Goal: Check status: Check status

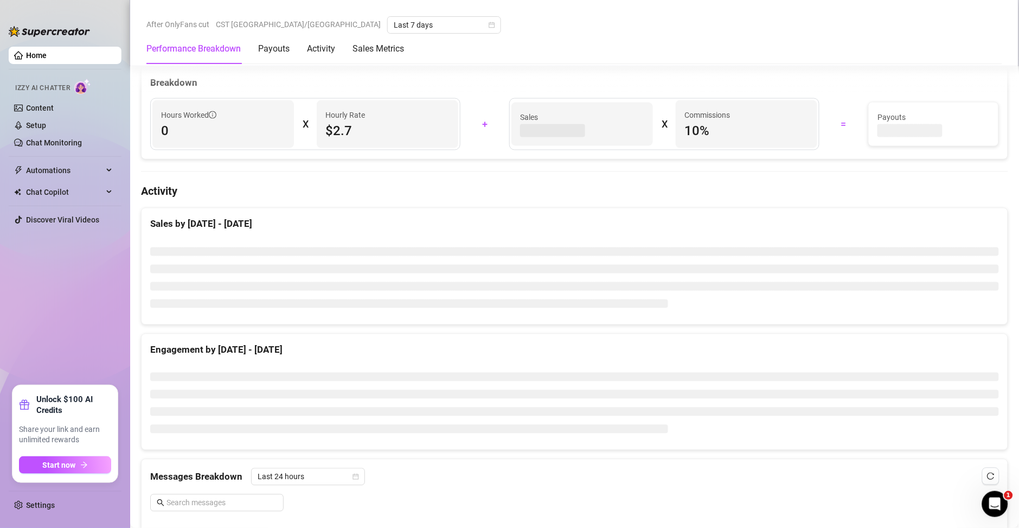
scroll to position [469, 0]
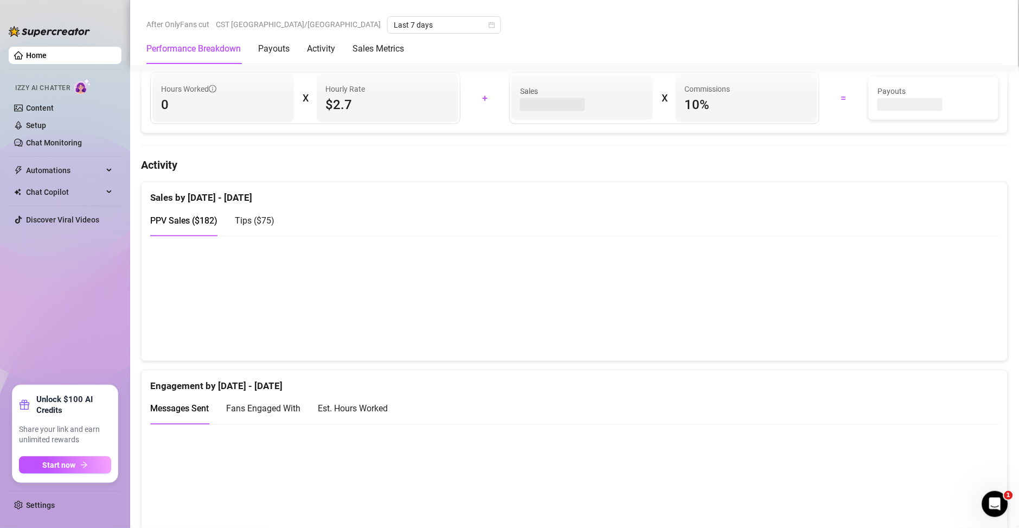
click at [586, 194] on div "Sales by [DATE] - [DATE]" at bounding box center [574, 193] width 849 height 23
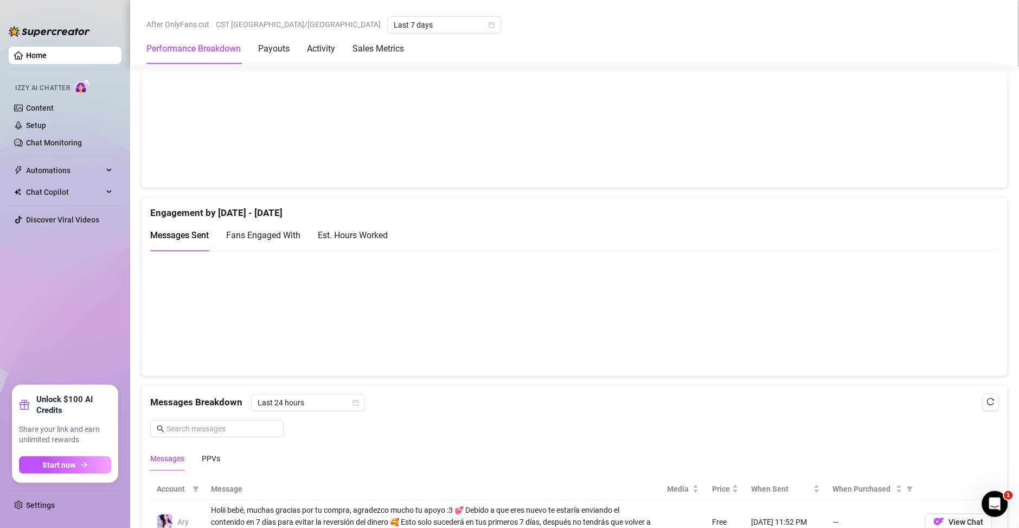
scroll to position [599, 0]
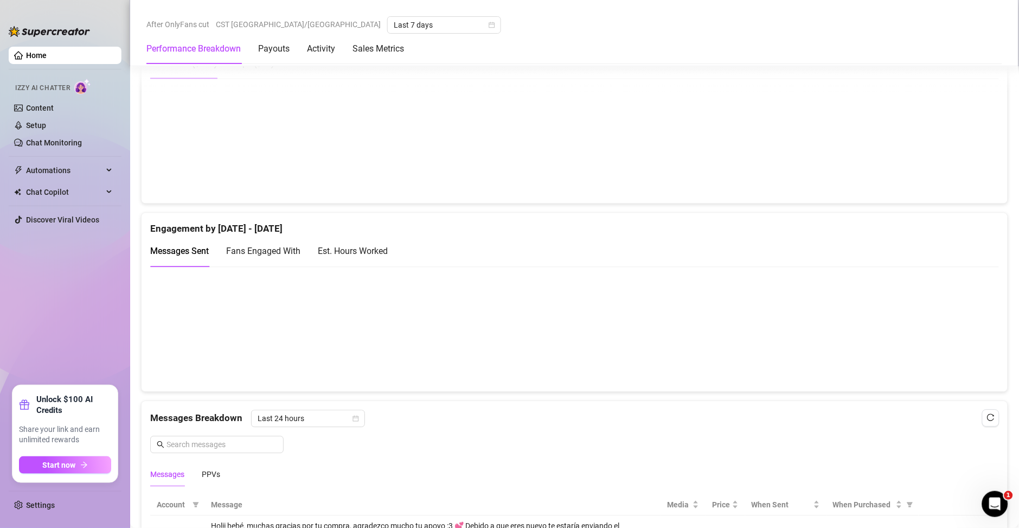
click at [351, 241] on div "Est. Hours Worked" at bounding box center [353, 250] width 70 height 31
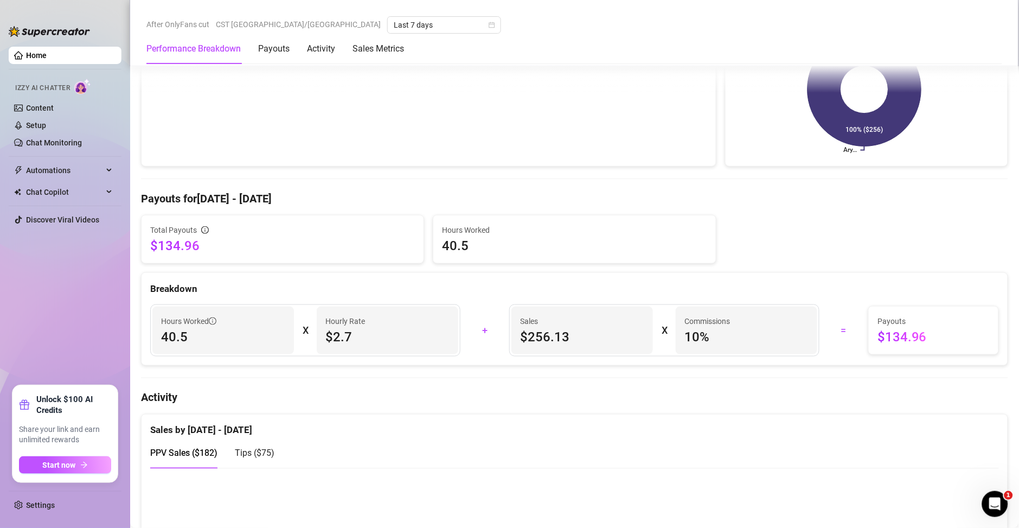
scroll to position [0, 0]
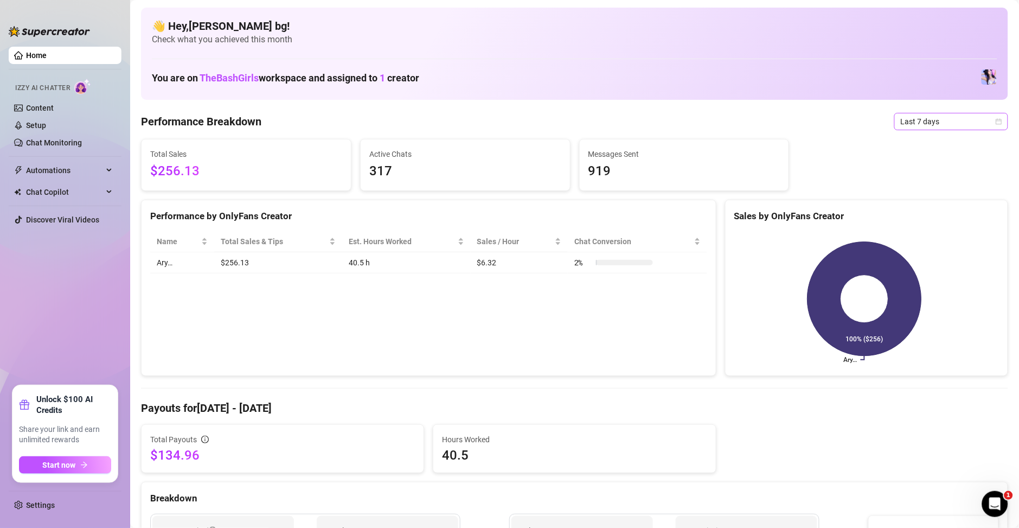
click at [907, 125] on span "Last 7 days" at bounding box center [951, 121] width 101 height 16
click at [921, 216] on div "Custom date" at bounding box center [938, 213] width 97 height 12
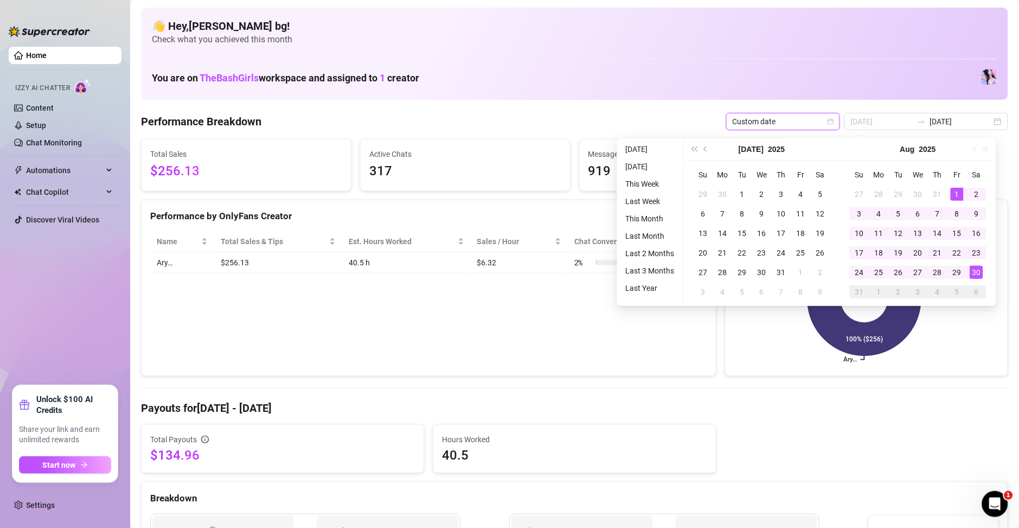
type input "[DATE]"
click at [952, 195] on div "1" at bounding box center [957, 194] width 13 height 13
type input "[DATE]"
click at [957, 271] on div "29" at bounding box center [957, 272] width 13 height 13
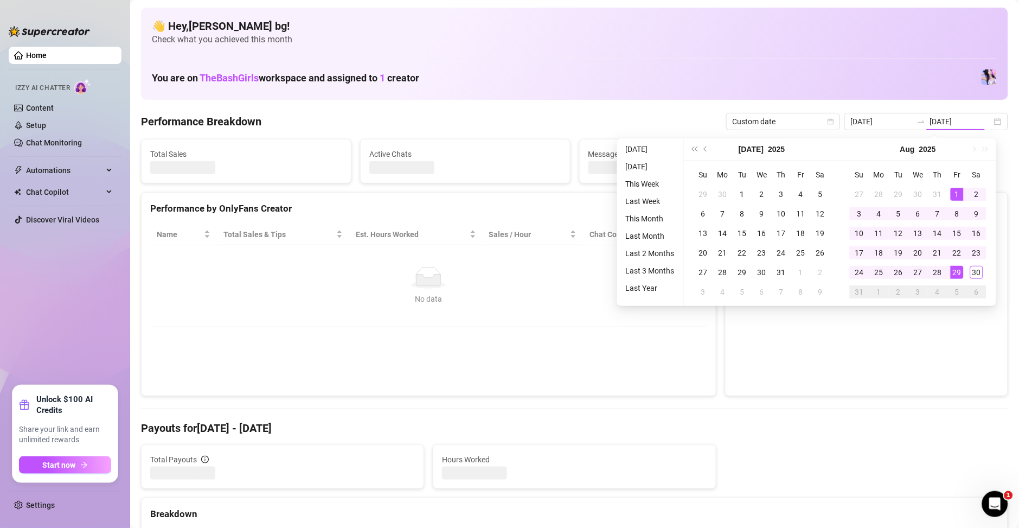
type input "[DATE]"
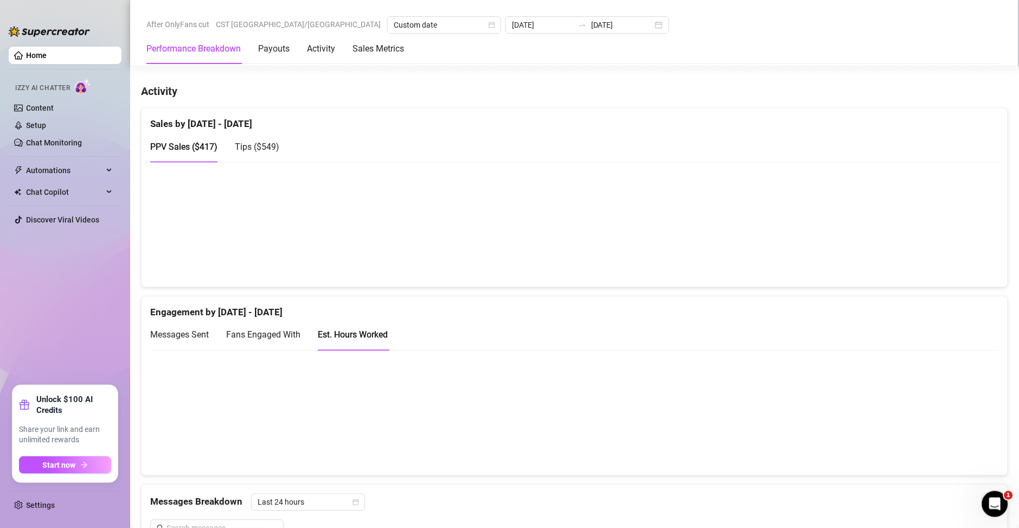
scroll to position [496, 0]
